Goal: Entertainment & Leisure: Consume media (video, audio)

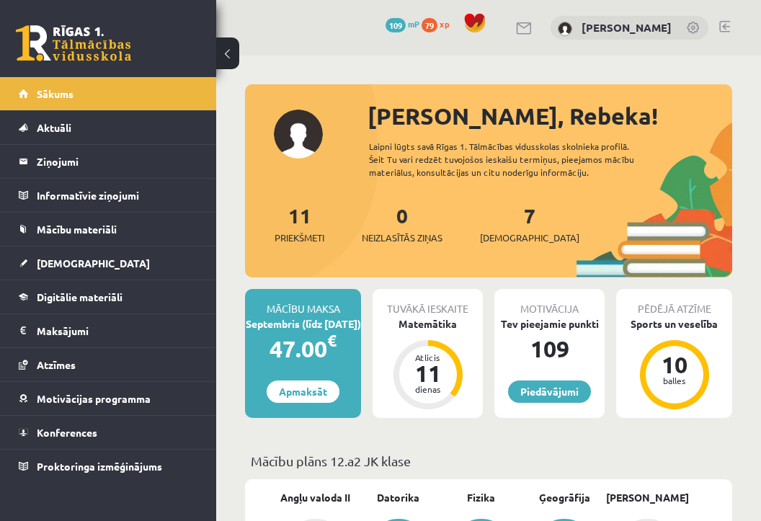
click at [404, 24] on link "109 mP" at bounding box center [403, 24] width 34 height 12
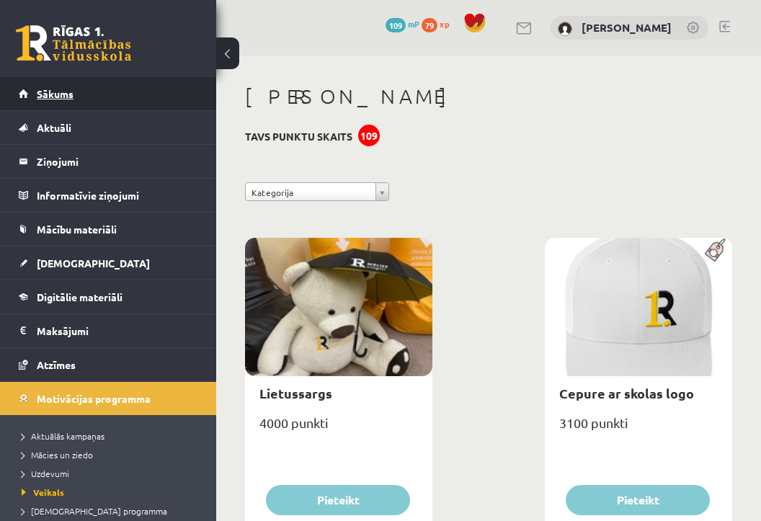
click at [49, 84] on link "Sākums" at bounding box center [108, 93] width 179 height 33
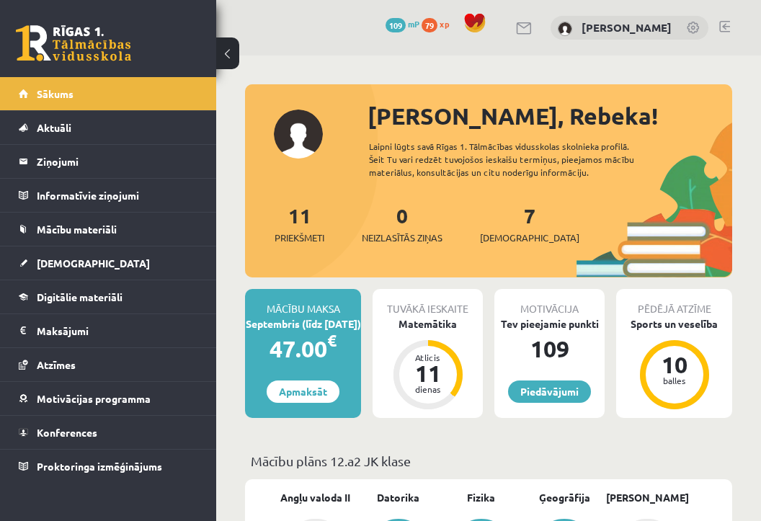
click at [429, 25] on span "79" at bounding box center [430, 25] width 16 height 14
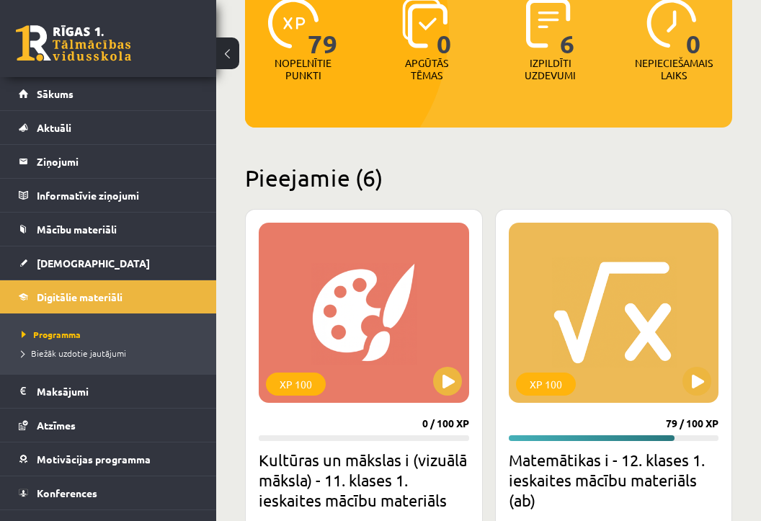
scroll to position [441, 0]
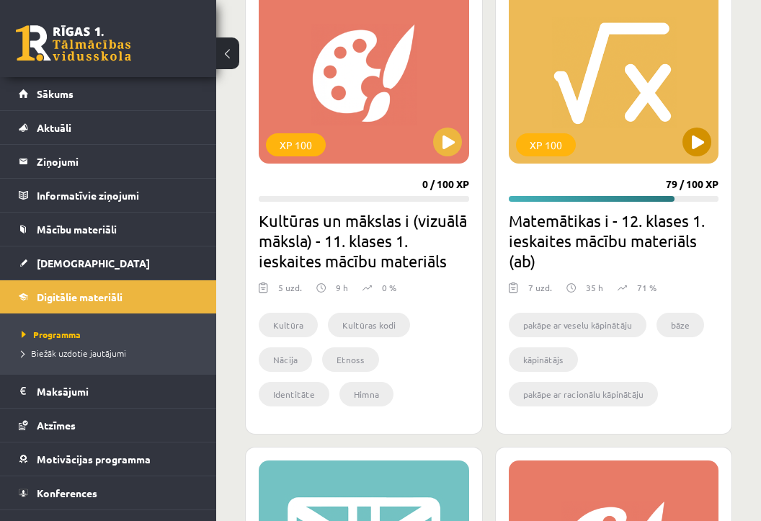
click at [688, 157] on div "XP 100" at bounding box center [614, 73] width 210 height 180
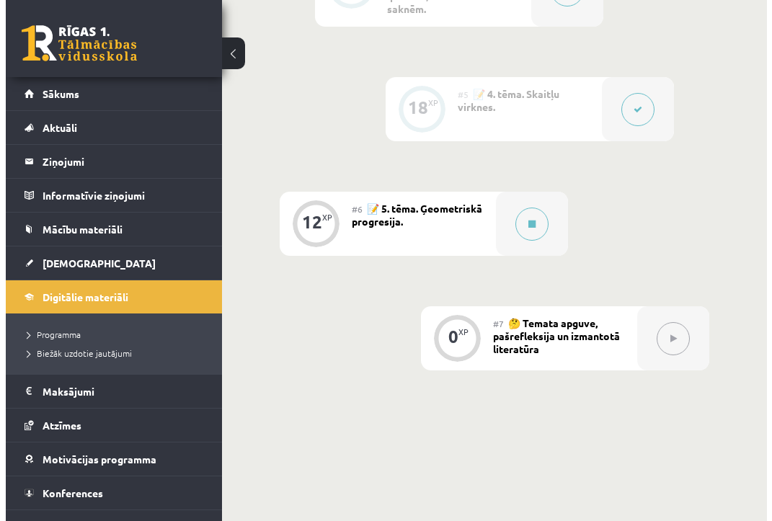
scroll to position [1189, 0]
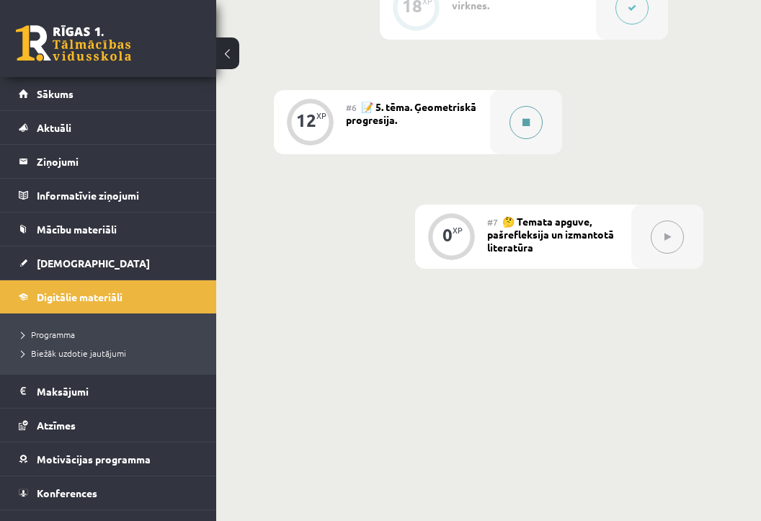
click at [524, 128] on button at bounding box center [526, 122] width 33 height 33
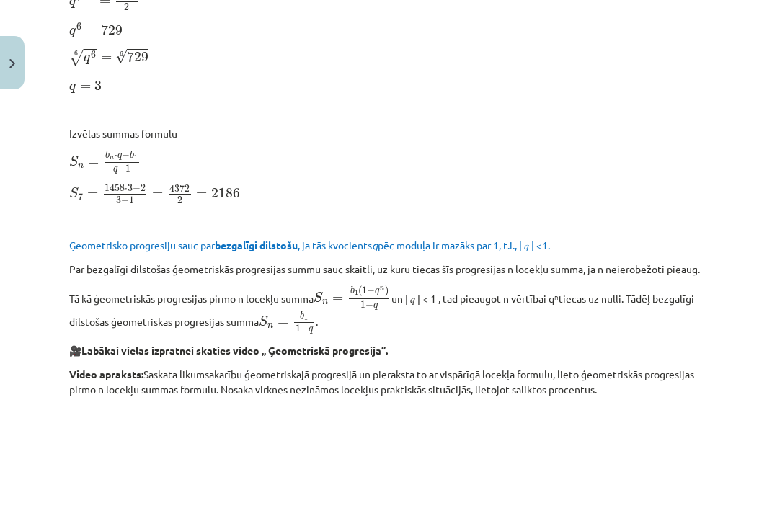
scroll to position [616, 0]
